Goal: Task Accomplishment & Management: Use online tool/utility

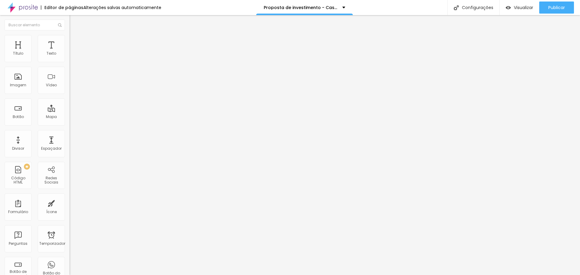
click at [75, 42] on font "Estilo" at bounding box center [79, 39] width 9 height 5
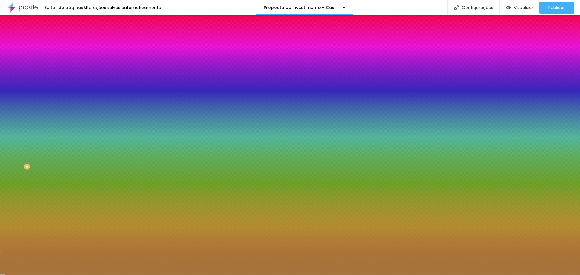
click at [69, 63] on input "#A5743C" at bounding box center [105, 61] width 72 height 6
click at [75, 36] on font "Conteúdo" at bounding box center [84, 32] width 19 height 5
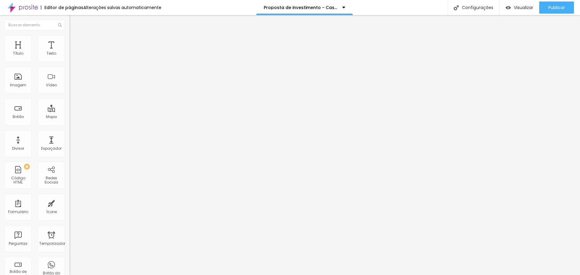
click at [75, 41] on font "Estilo" at bounding box center [79, 39] width 9 height 5
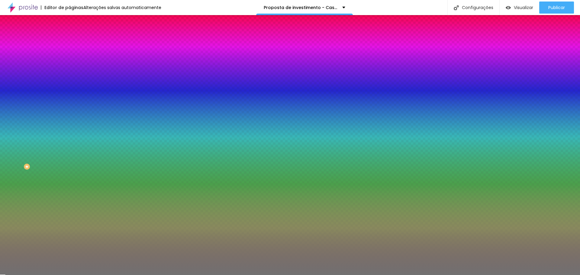
click at [69, 60] on input "#717171" at bounding box center [105, 61] width 72 height 6
paste input "A5743"
type input "#A5743"
type input "48"
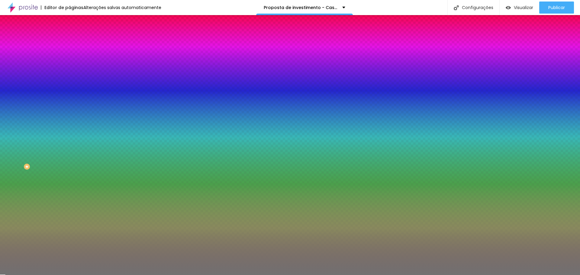
type input "48"
type input "51"
type input "65"
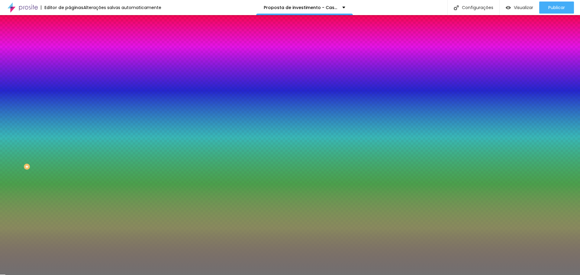
type input "75"
type input "79"
type input "82"
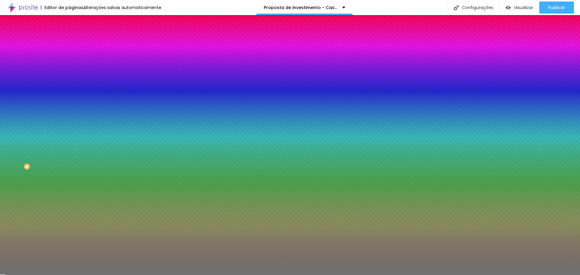
type input "82"
type input "83"
type input "84"
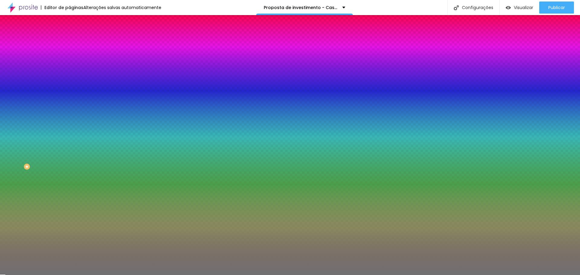
type input "86"
type input "87"
type input "91"
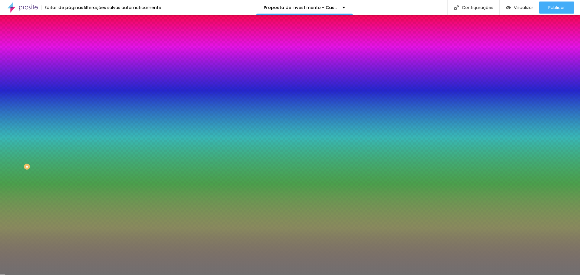
type input "91"
type input "94"
type input "97"
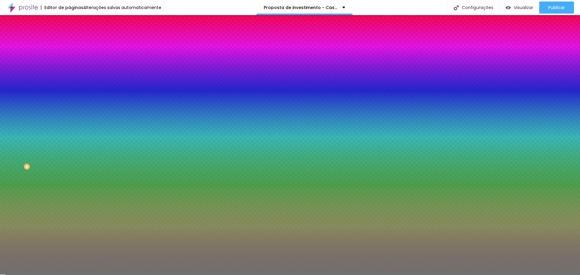
type input "99"
type input "100"
drag, startPoint x: 29, startPoint y: 79, endPoint x: 71, endPoint y: 90, distance: 43.1
type input "100"
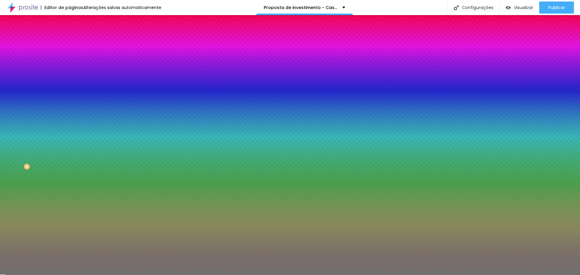
click at [71, 78] on input "range" at bounding box center [88, 76] width 39 height 5
click at [69, 89] on input "10" at bounding box center [80, 86] width 23 height 6
type input "1"
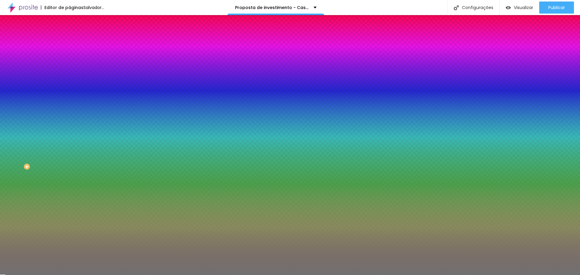
type input "13"
type input "5"
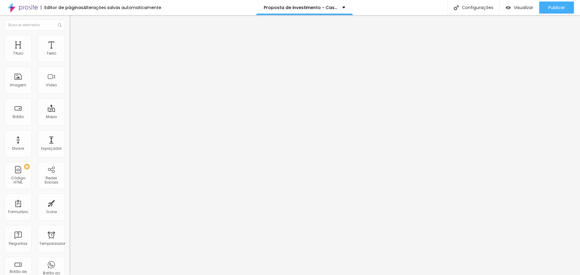
click at [75, 41] on font "Estilo" at bounding box center [79, 39] width 9 height 5
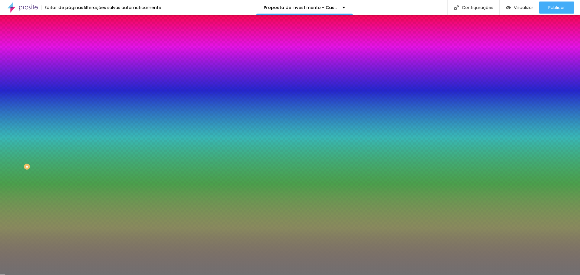
drag, startPoint x: 63, startPoint y: 62, endPoint x: 33, endPoint y: 55, distance: 31.1
click at [69, 55] on div "Cor Voltar ao padrão #717171" at bounding box center [103, 55] width 69 height 17
paste input "A5743"
type input "#A5743"
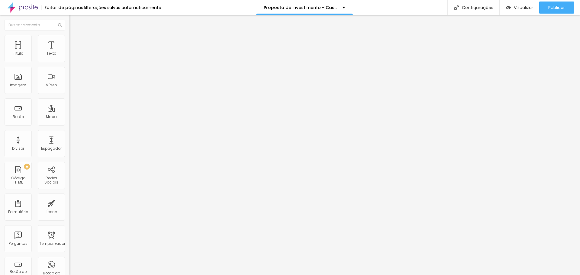
click at [69, 37] on img at bounding box center [71, 37] width 5 height 5
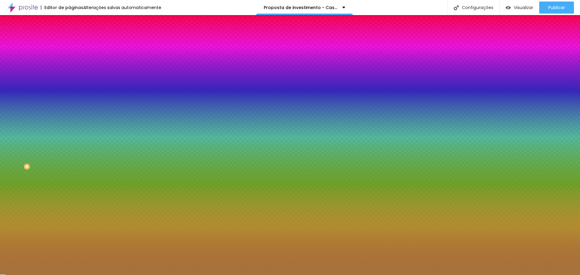
click at [69, 61] on input "#A5743C" at bounding box center [105, 61] width 72 height 6
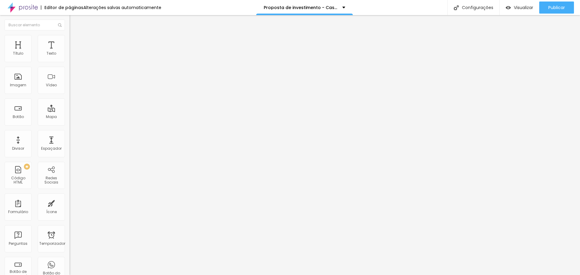
click at [69, 40] on li "Estilo" at bounding box center [103, 38] width 69 height 6
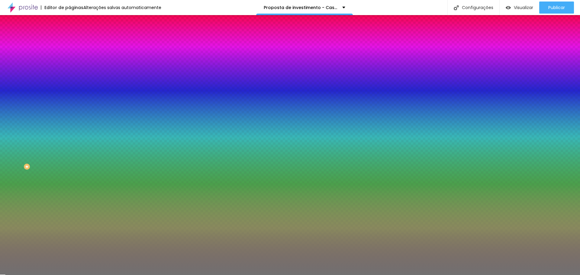
click at [69, 64] on input "#717171" at bounding box center [105, 61] width 72 height 6
paste input "A5743"
type input "#A5743"
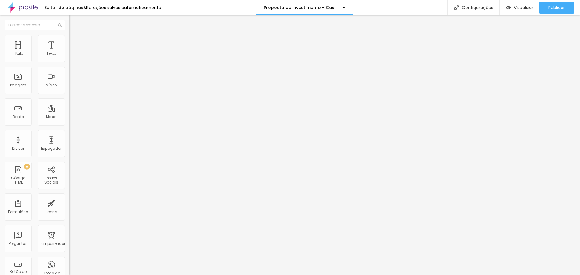
click at [75, 42] on font "Estilo" at bounding box center [79, 39] width 9 height 5
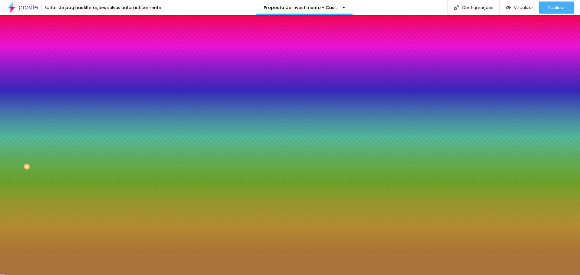
click at [69, 59] on input "#A5743C" at bounding box center [105, 61] width 72 height 6
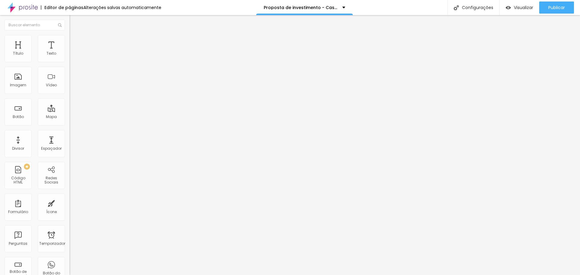
click at [69, 40] on li "Estilo" at bounding box center [103, 38] width 69 height 6
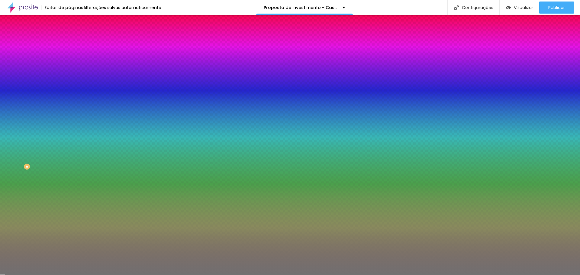
drag, startPoint x: 62, startPoint y: 62, endPoint x: 52, endPoint y: 62, distance: 9.7
click at [69, 62] on input "#717171" at bounding box center [105, 61] width 72 height 6
paste input "A5743C"
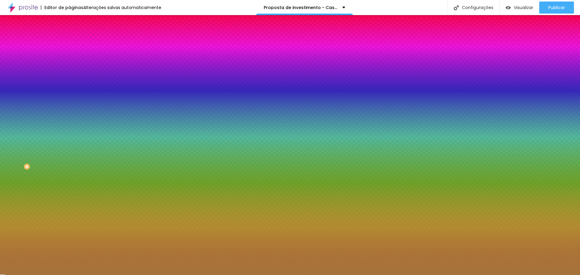
type input "#A5743C"
click at [69, 150] on div "Editar nulo Conteúdo Estilo Avançado Cor Voltar ao padrão #A5743C Tamanho 100 %…" at bounding box center [103, 145] width 69 height 260
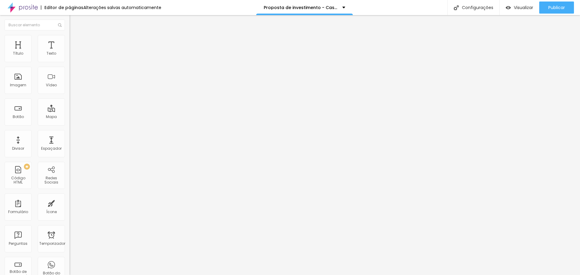
click at [69, 40] on li "Estilo" at bounding box center [103, 38] width 69 height 6
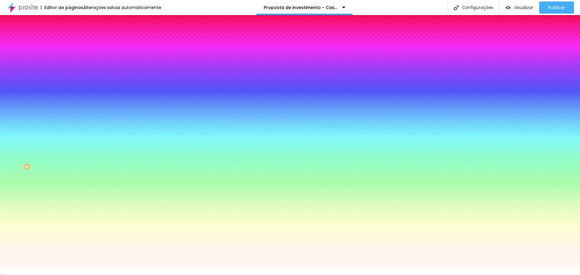
click at [69, 41] on img at bounding box center [71, 43] width 5 height 5
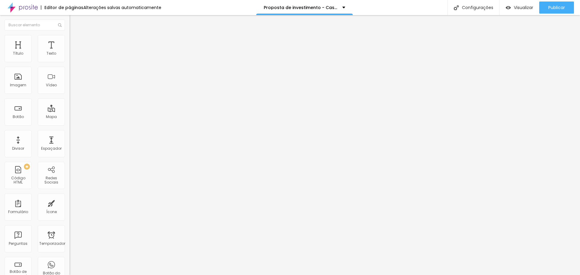
type input "5"
type input "15"
type input "10"
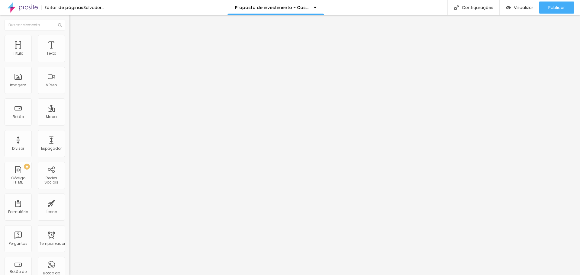
type input "10"
type input "5"
type input "0"
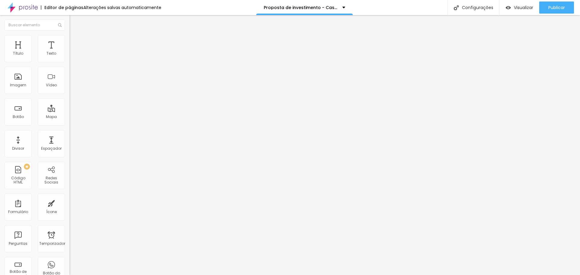
type input "5"
type input "25"
type input "35"
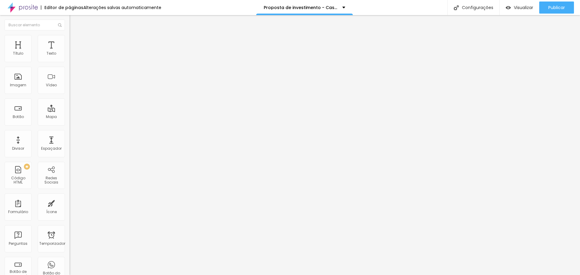
type input "35"
type input "50"
type input "35"
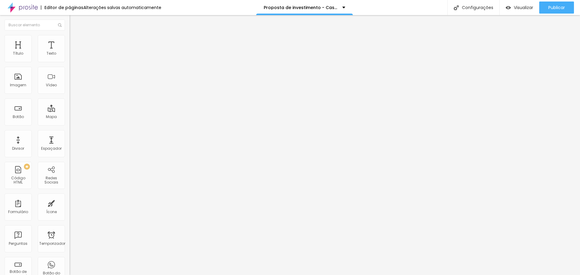
type input "25"
type input "20"
type input "0"
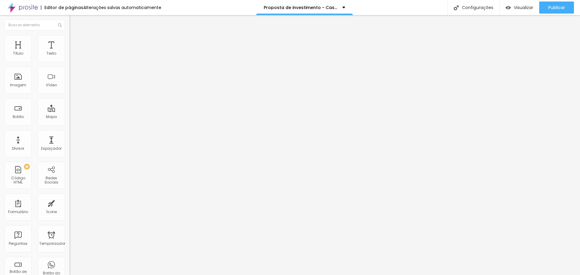
type input "0"
drag, startPoint x: 12, startPoint y: 58, endPoint x: 0, endPoint y: 41, distance: 20.8
click at [69, 117] on input "range" at bounding box center [88, 119] width 39 height 5
click at [75, 36] on font "Conteúdo" at bounding box center [84, 32] width 19 height 5
click at [69, 60] on img at bounding box center [71, 58] width 4 height 4
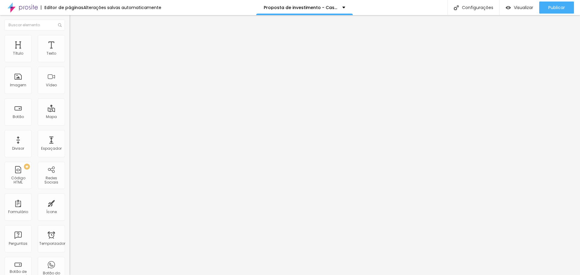
click at [75, 41] on font "Estilo" at bounding box center [79, 39] width 9 height 5
type input "55"
type input "60"
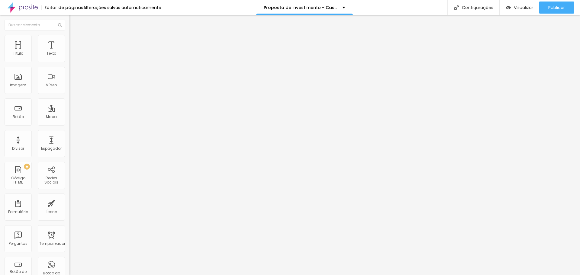
type input "65"
drag, startPoint x: 32, startPoint y: 66, endPoint x: 41, endPoint y: 66, distance: 9.4
type input "65"
click at [69, 62] on input "range" at bounding box center [88, 59] width 39 height 5
click at [341, 6] on div "Proposta de investimento - Casamento" at bounding box center [305, 7] width 82 height 4
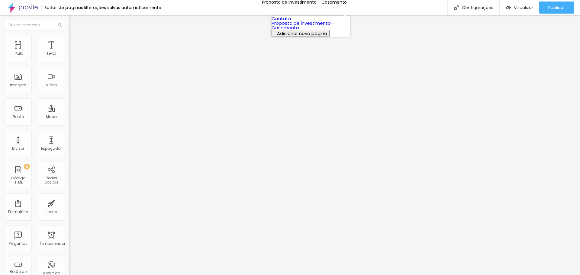
click at [183, 7] on div "Editor de páginas Alterações salvas automaticamente Proposta de investimento - …" at bounding box center [290, 7] width 580 height 15
